Goal: Find specific page/section: Find specific page/section

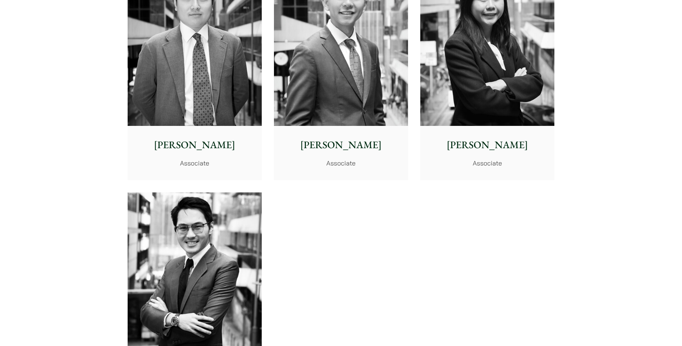
scroll to position [3020, 0]
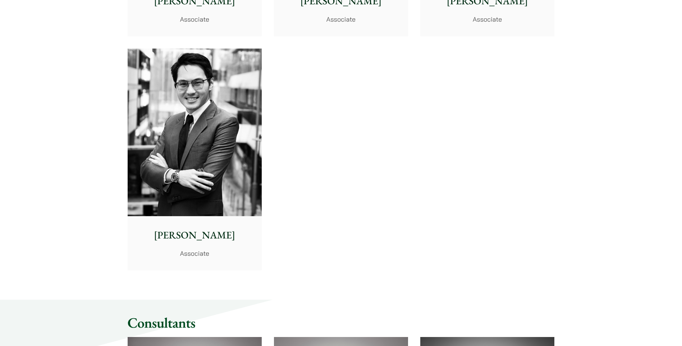
click at [214, 127] on img at bounding box center [195, 133] width 134 height 168
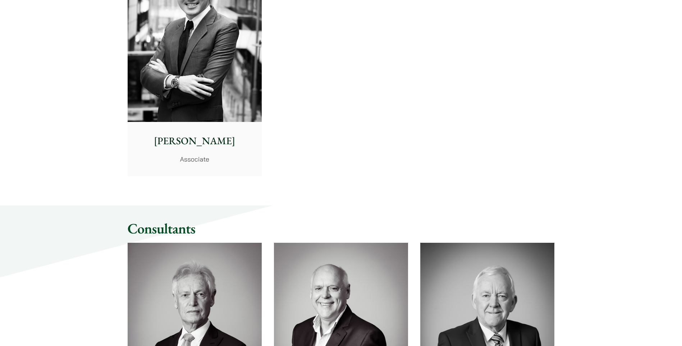
scroll to position [3164, 0]
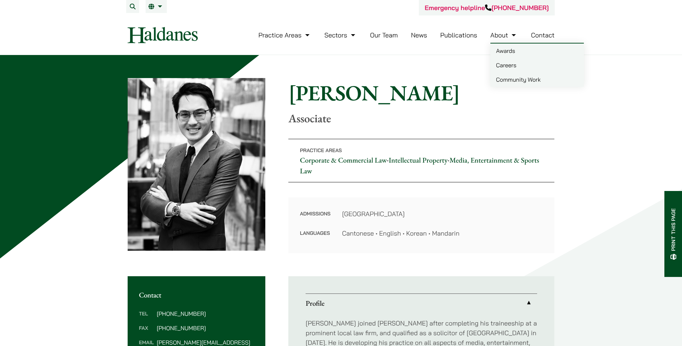
click at [510, 35] on link "About" at bounding box center [503, 35] width 27 height 8
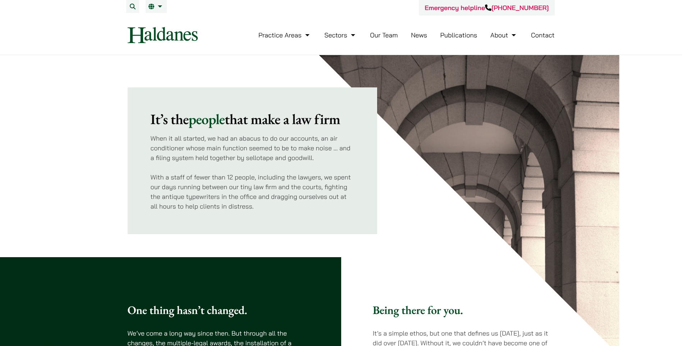
click at [388, 32] on link "Our Team" at bounding box center [384, 35] width 28 height 8
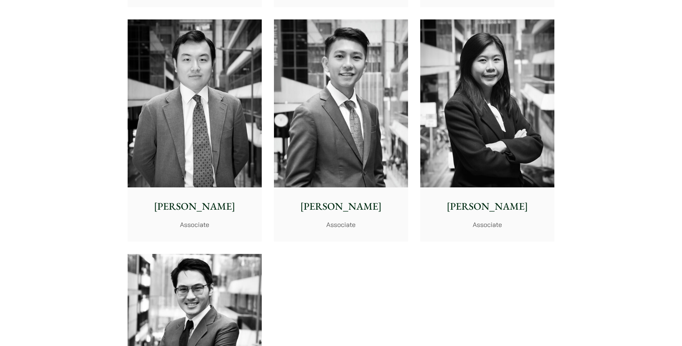
scroll to position [2795, 0]
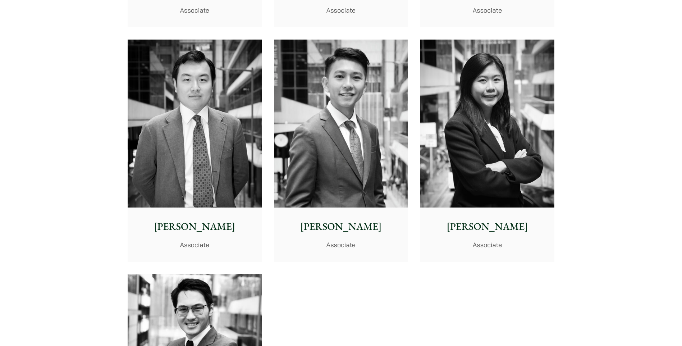
click at [394, 146] on img at bounding box center [341, 124] width 134 height 168
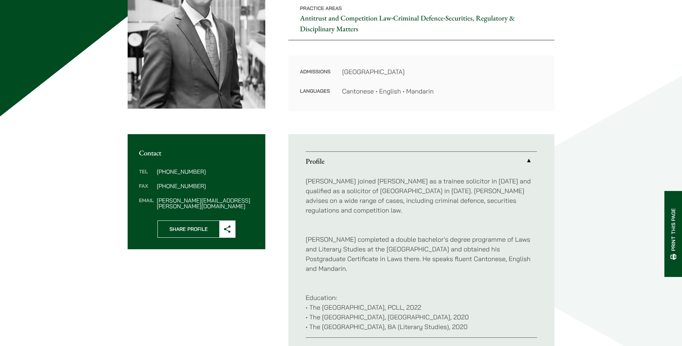
scroll to position [144, 0]
